Goal: Information Seeking & Learning: Learn about a topic

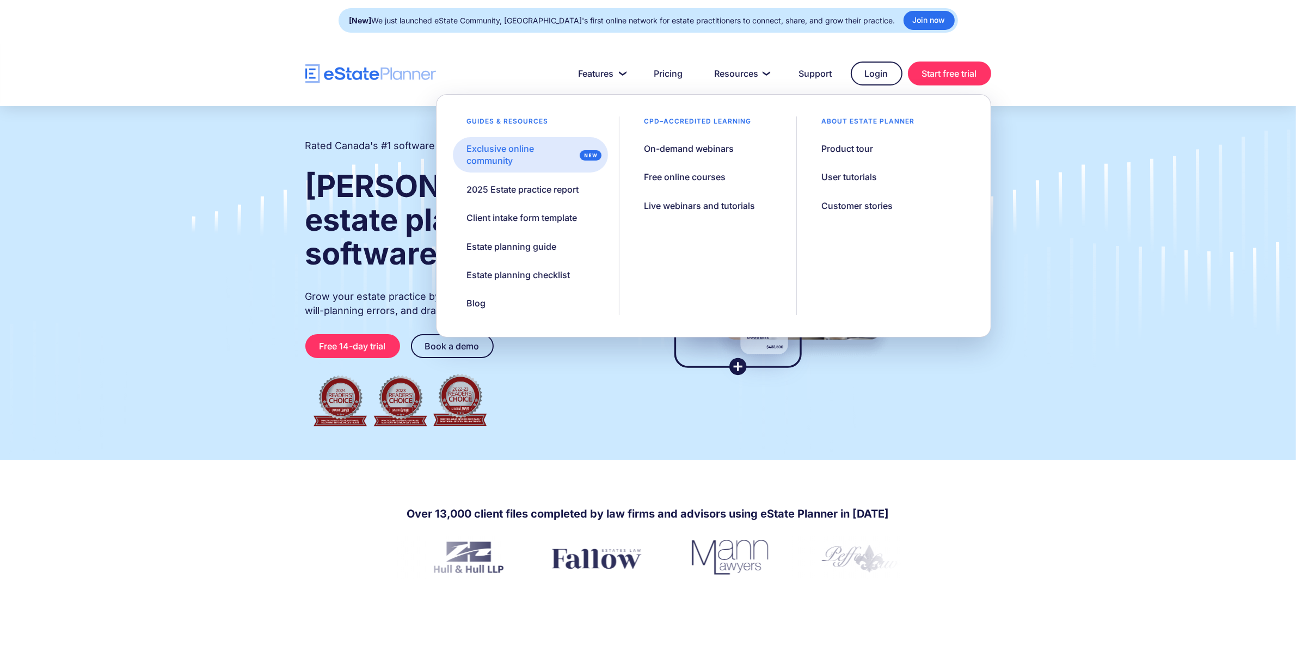
click at [521, 161] on div "Exclusive online community" at bounding box center [520, 155] width 109 height 24
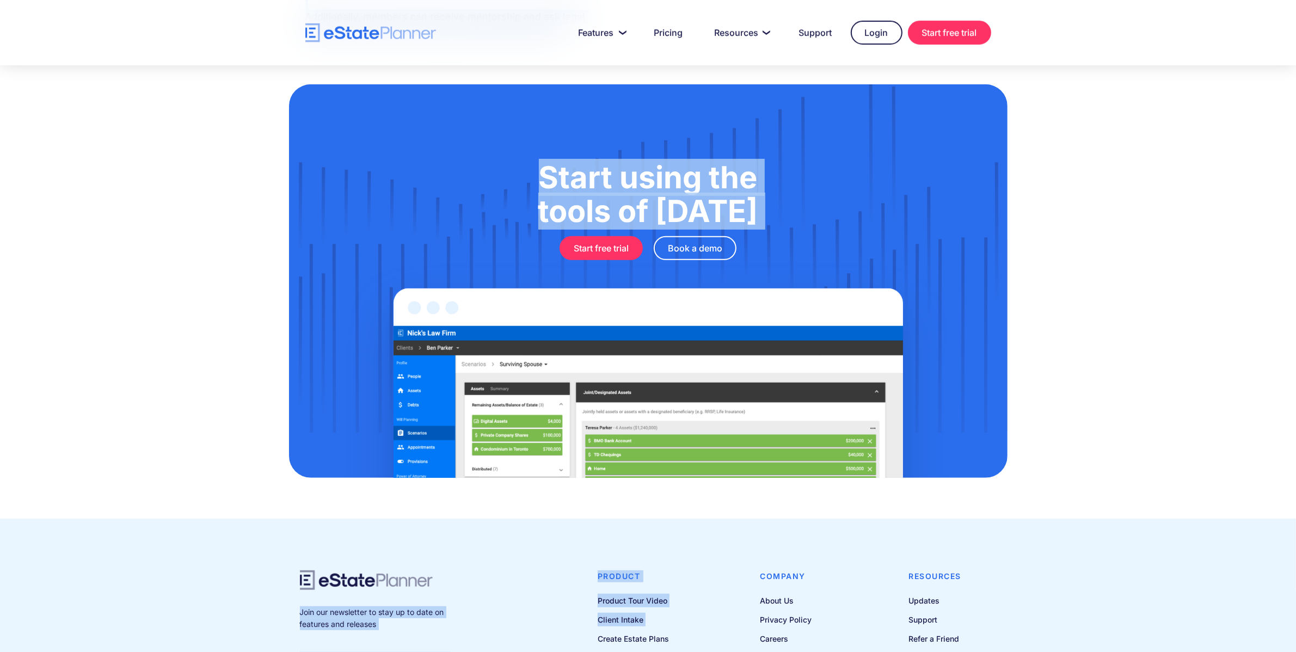
scroll to position [708, 0]
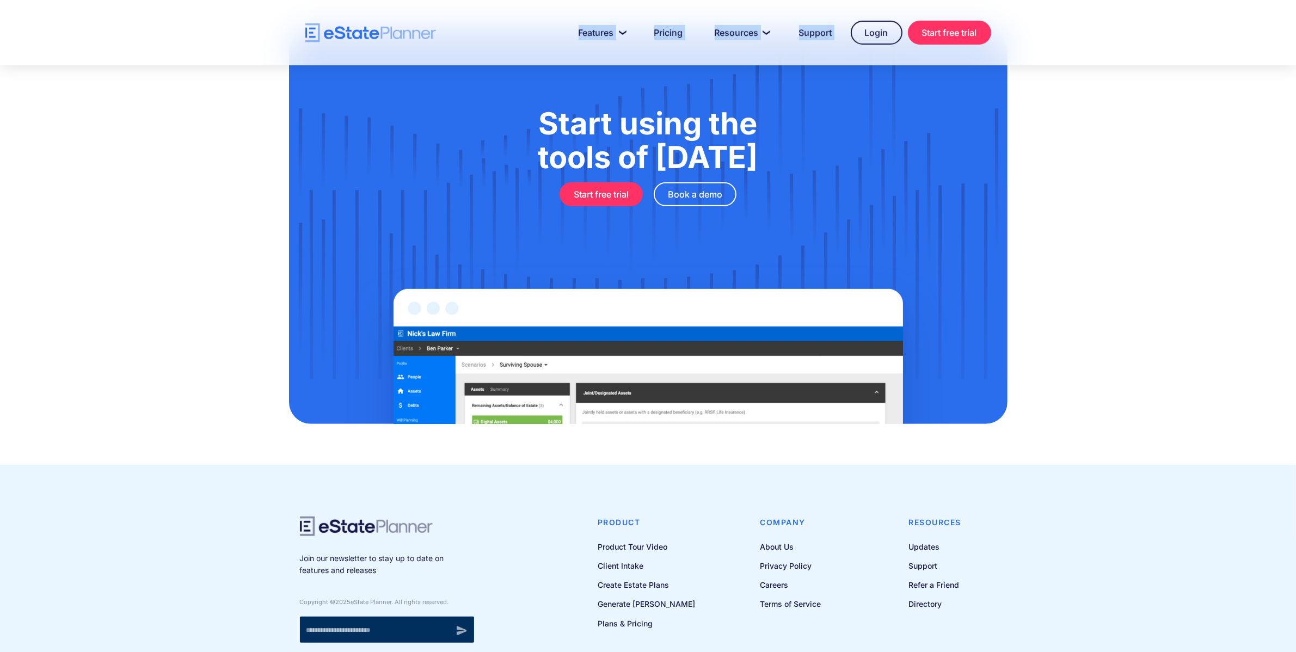
drag, startPoint x: 309, startPoint y: 372, endPoint x: 364, endPoint y: 47, distance: 329.0
click at [364, 47] on body "Features Capture Client Data Create Estate Plans Generate Legal Documents Prici…" at bounding box center [648, 16] width 1296 height 1448
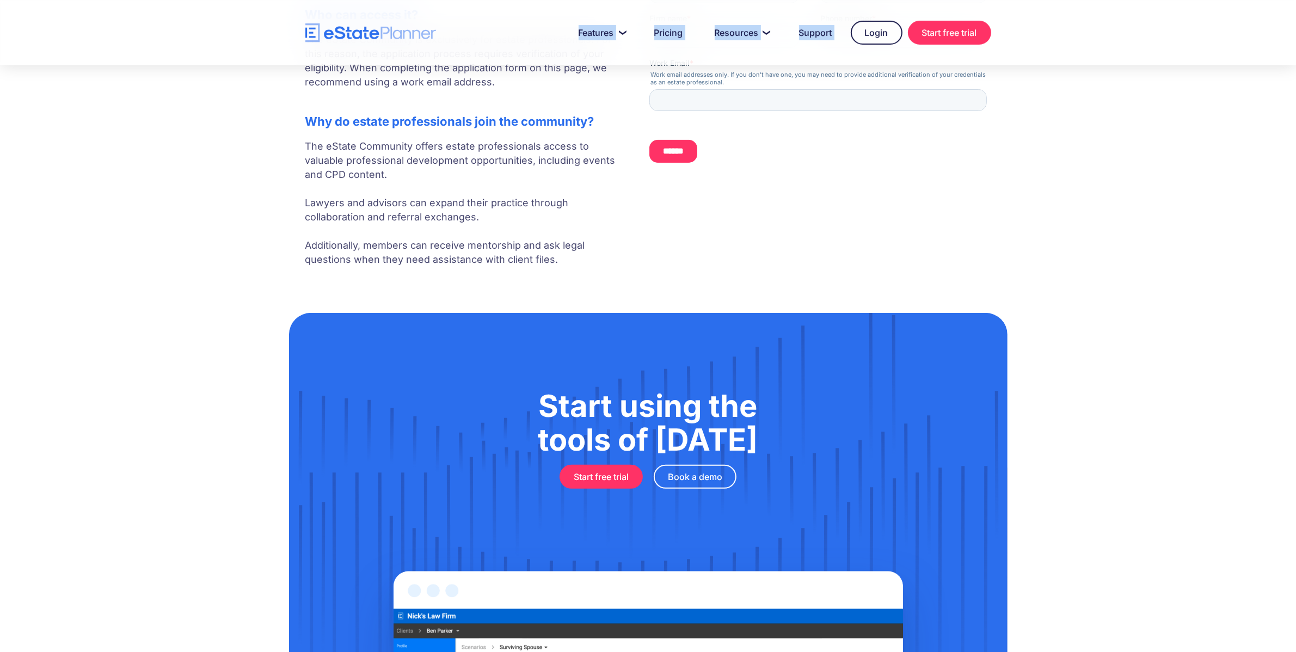
scroll to position [403, 0]
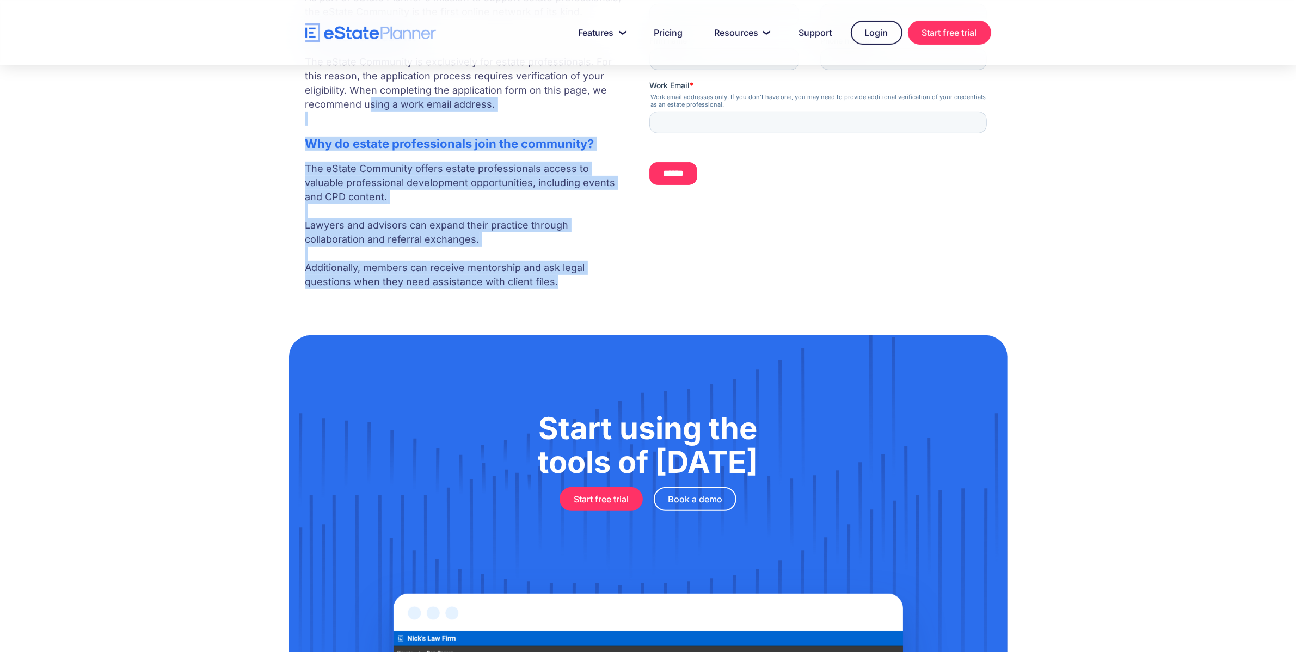
drag, startPoint x: 564, startPoint y: 286, endPoint x: 312, endPoint y: 107, distance: 309.5
click at [312, 107] on div "What is the eState Community? As part of eState Planner's mission to support es…" at bounding box center [466, 125] width 322 height 340
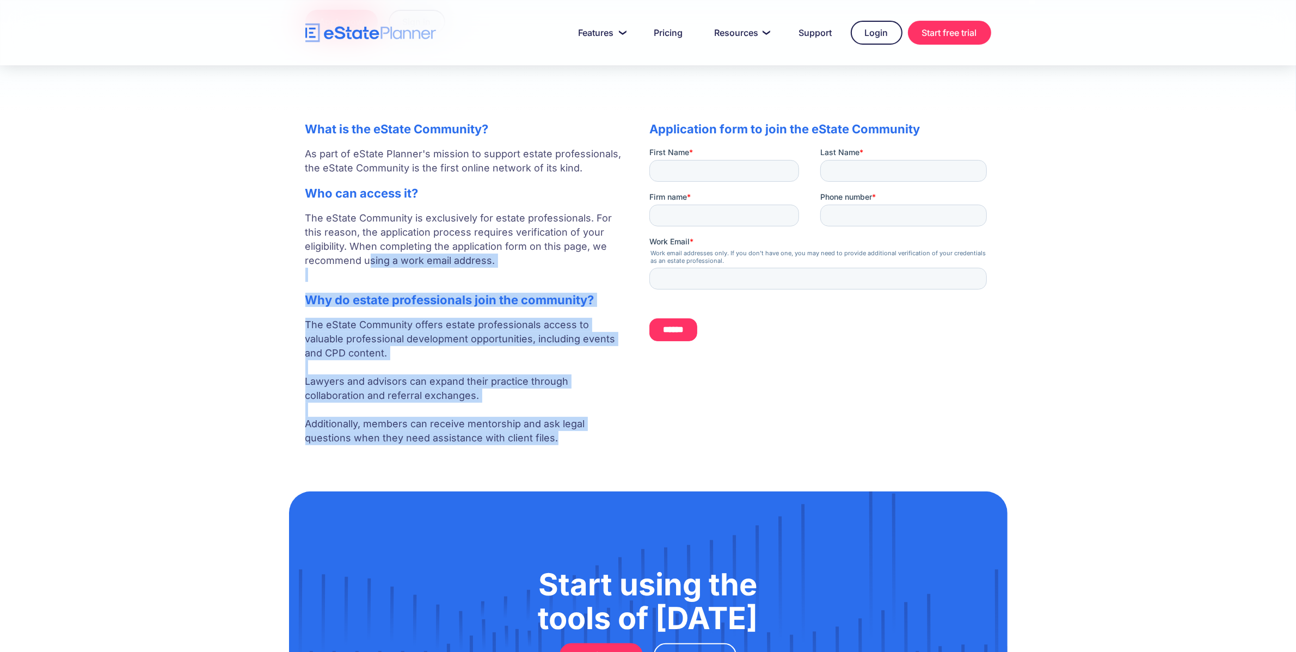
scroll to position [244, 0]
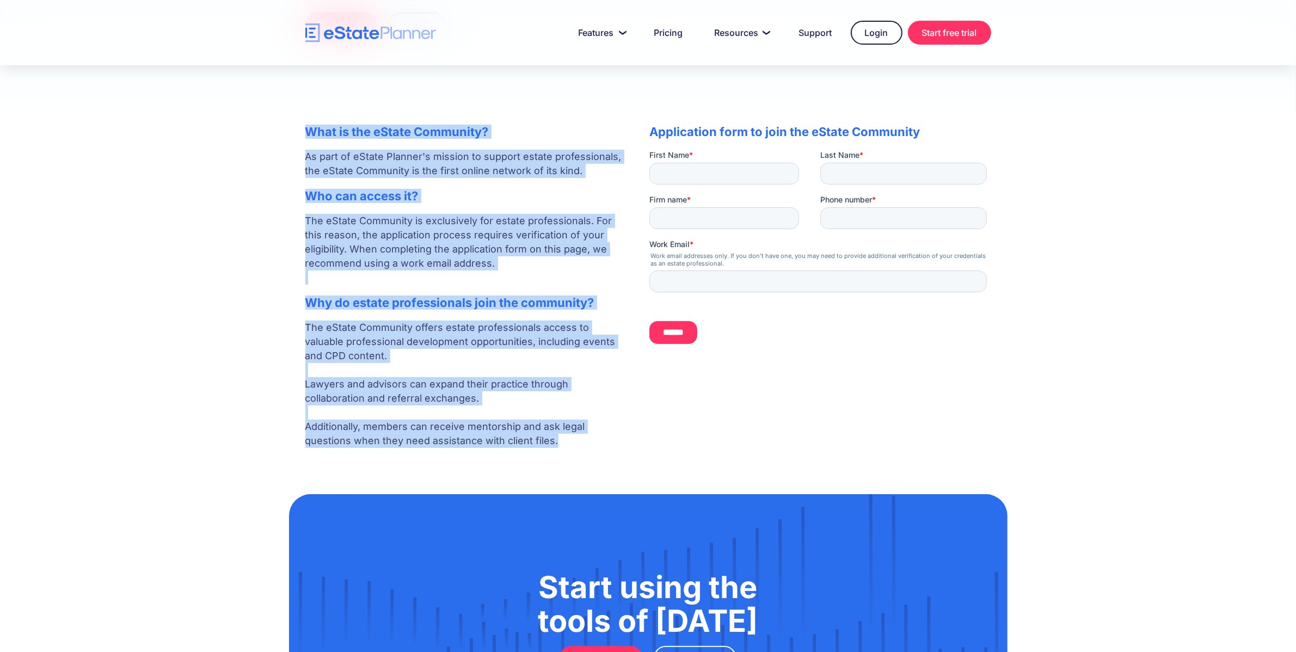
drag, startPoint x: 311, startPoint y: 131, endPoint x: 552, endPoint y: 443, distance: 394.6
click at [552, 443] on div "What is the eState Community? As part of eState Planner's mission to support es…" at bounding box center [466, 284] width 322 height 340
copy div "What is the eState Community? As part of eState Planner's mission to support es…"
